Goal: Use online tool/utility: Utilize a website feature to perform a specific function

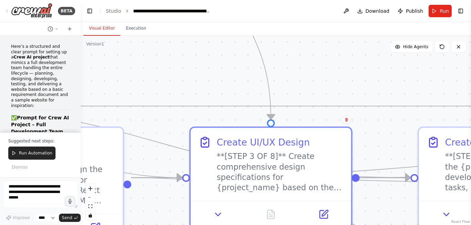
click at [31, 198] on textarea at bounding box center [40, 195] width 75 height 28
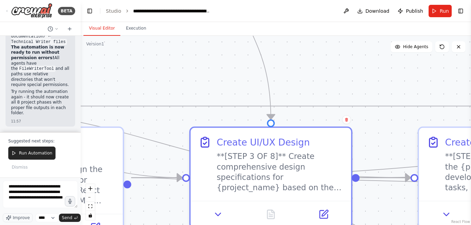
type textarea "**********"
click at [35, 207] on textarea "**********" at bounding box center [40, 195] width 75 height 28
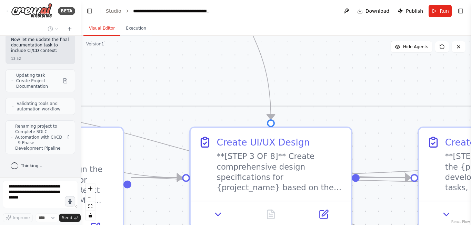
scroll to position [11894, 0]
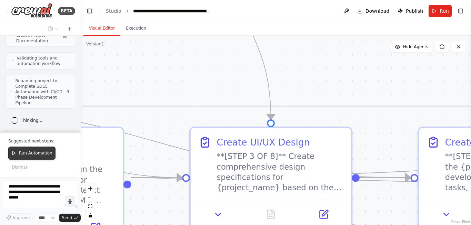
click at [38, 156] on button "Run Automation" at bounding box center [31, 153] width 47 height 13
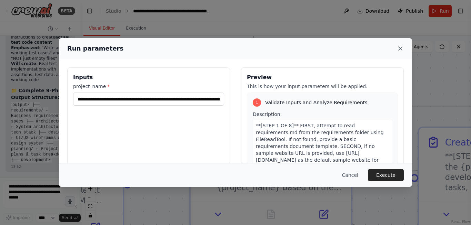
click at [400, 49] on icon at bounding box center [399, 48] width 3 height 3
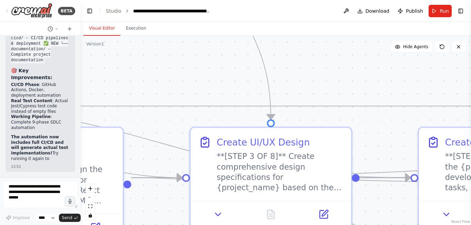
scroll to position [12304, 0]
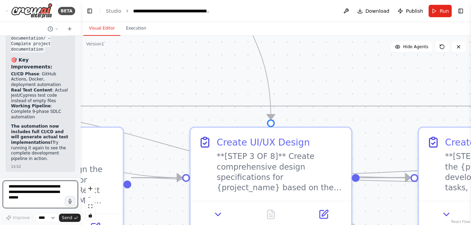
click at [30, 196] on textarea at bounding box center [40, 195] width 75 height 28
type textarea "**********"
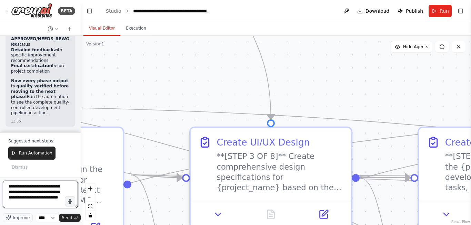
scroll to position [3, 0]
type textarea "**********"
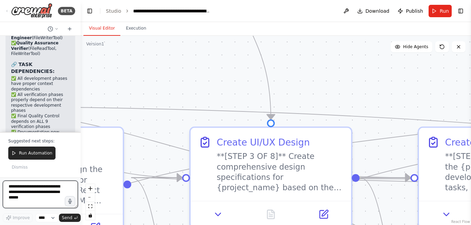
scroll to position [14400, 0]
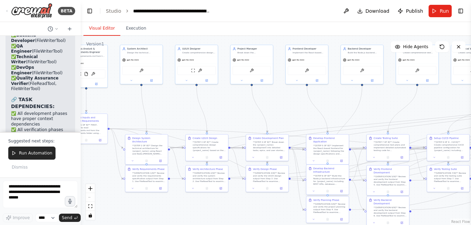
drag, startPoint x: 337, startPoint y: 207, endPoint x: 323, endPoint y: 178, distance: 31.9
click at [305, 189] on div ".deletable-edge-delete-btn { width: 20px; height: 20px; border: 0px solid #ffff…" at bounding box center [276, 130] width 390 height 189
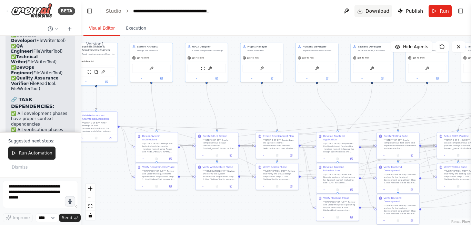
click at [374, 12] on span "Download" at bounding box center [377, 11] width 24 height 7
click at [19, 188] on textarea at bounding box center [40, 195] width 75 height 28
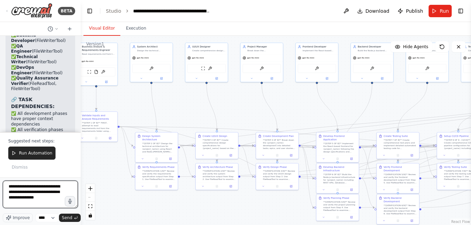
type textarea "**********"
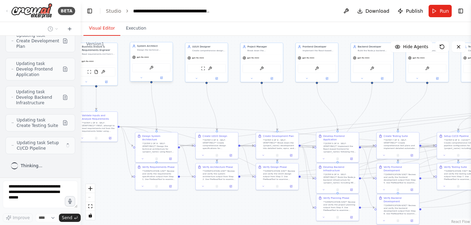
scroll to position [15334, 0]
click at [250, 121] on div ".deletable-edge-delete-btn { width: 20px; height: 20px; border: 0px solid #ffff…" at bounding box center [276, 130] width 390 height 189
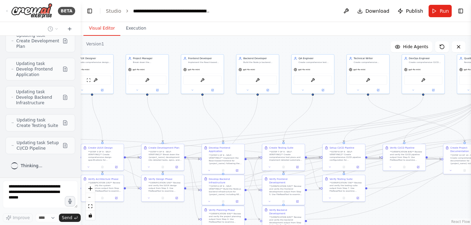
drag, startPoint x: 250, startPoint y: 121, endPoint x: 136, endPoint y: 133, distance: 115.0
click at [136, 133] on div ".deletable-edge-delete-btn { width: 20px; height: 20px; border: 0px solid #ffff…" at bounding box center [276, 130] width 390 height 189
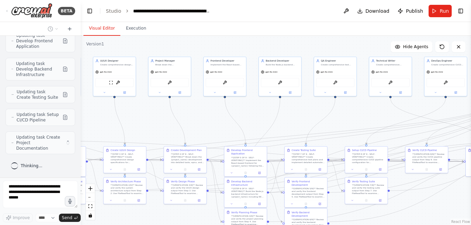
scroll to position [15368, 0]
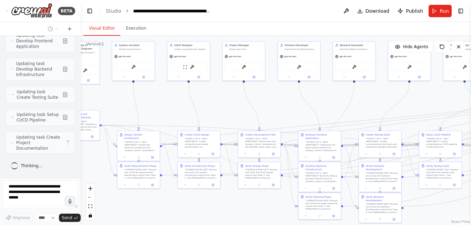
drag, startPoint x: 257, startPoint y: 129, endPoint x: 353, endPoint y: 115, distance: 97.4
click at [353, 115] on div ".deletable-edge-delete-btn { width: 20px; height: 20px; border: 0px solid #ffff…" at bounding box center [276, 130] width 390 height 189
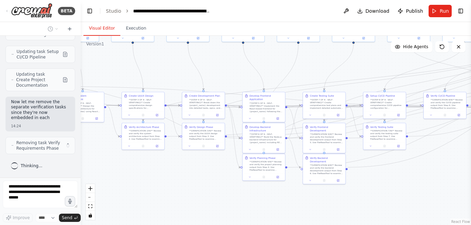
scroll to position [15437, 0]
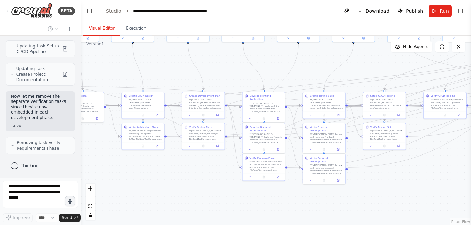
drag, startPoint x: 352, startPoint y: 99, endPoint x: 298, endPoint y: 74, distance: 59.7
click at [298, 74] on div ".deletable-edge-delete-btn { width: 20px; height: 20px; border: 0px solid #ffff…" at bounding box center [276, 130] width 390 height 189
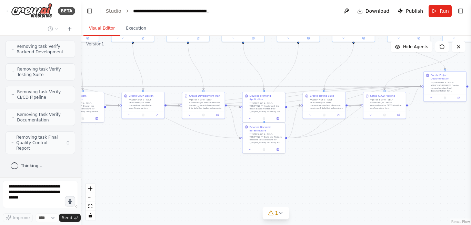
scroll to position [15641, 0]
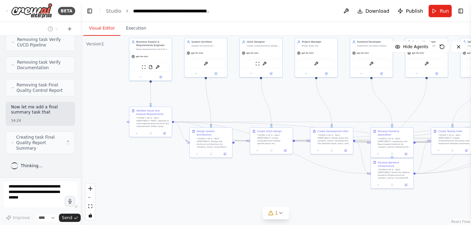
drag, startPoint x: 162, startPoint y: 164, endPoint x: 290, endPoint y: 199, distance: 133.0
click at [290, 199] on div ".deletable-edge-delete-btn { width: 20px; height: 20px; border: 0px solid #ffff…" at bounding box center [276, 130] width 390 height 189
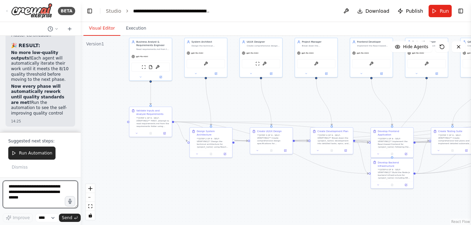
scroll to position [16343, 0]
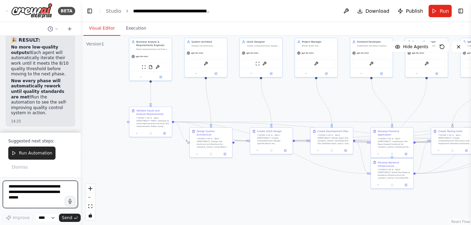
click at [40, 197] on textarea at bounding box center [40, 195] width 75 height 28
type textarea "*"
click at [380, 12] on span "Download" at bounding box center [377, 11] width 24 height 7
click at [29, 189] on textarea at bounding box center [40, 195] width 75 height 28
type textarea "*"
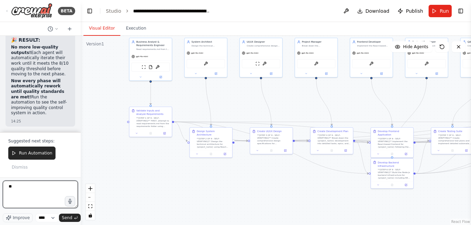
type textarea "*"
click at [51, 196] on textarea "**********" at bounding box center [40, 195] width 75 height 28
drag, startPoint x: 44, startPoint y: 191, endPoint x: 35, endPoint y: 195, distance: 9.6
click at [35, 195] on textarea at bounding box center [40, 195] width 75 height 28
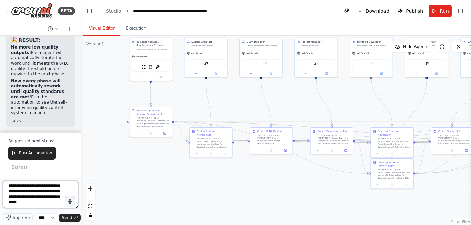
type textarea "**********"
paste textarea "**********"
type textarea "**********"
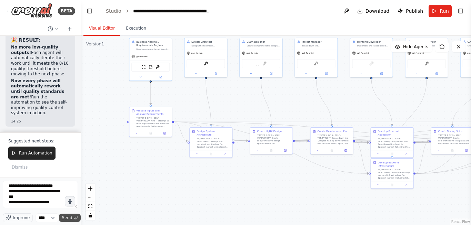
click at [64, 217] on span "Send" at bounding box center [67, 218] width 10 height 6
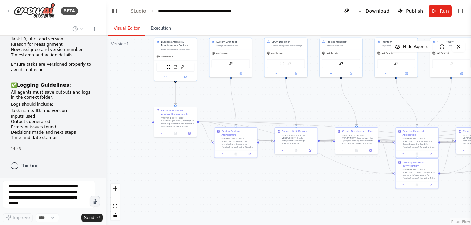
scroll to position [12192, 0]
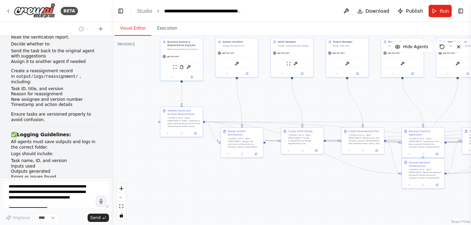
drag, startPoint x: 80, startPoint y: 133, endPoint x: 112, endPoint y: 130, distance: 32.2
click at [112, 130] on div "BETA Here’s a structured and clear prompt for setting up a Crew AI project that…" at bounding box center [235, 112] width 471 height 225
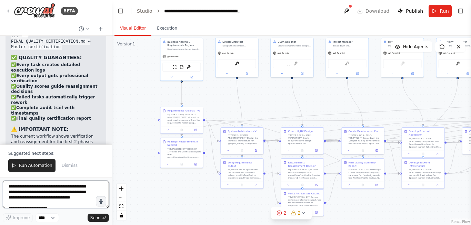
scroll to position [13560, 0]
